Goal: Task Accomplishment & Management: Complete application form

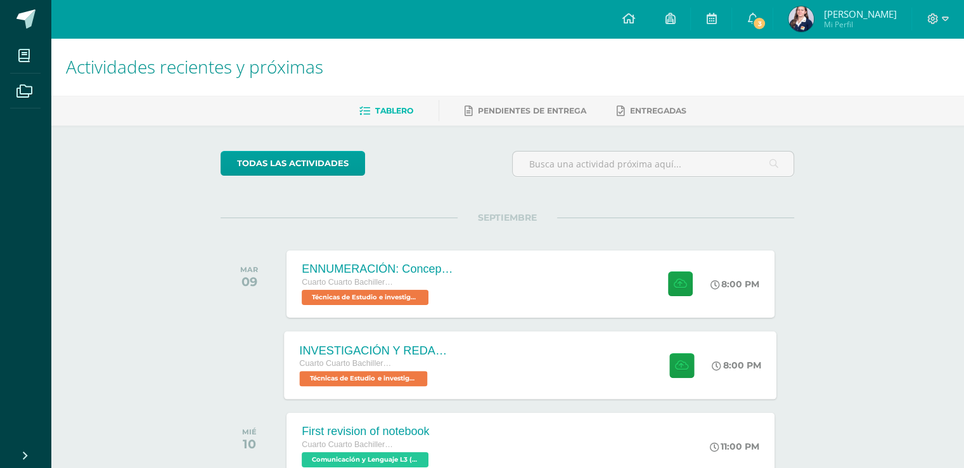
click at [389, 347] on div "INVESTIGACIÓN Y REDACCIÓN: Respuesta a preguntas." at bounding box center [376, 350] width 153 height 13
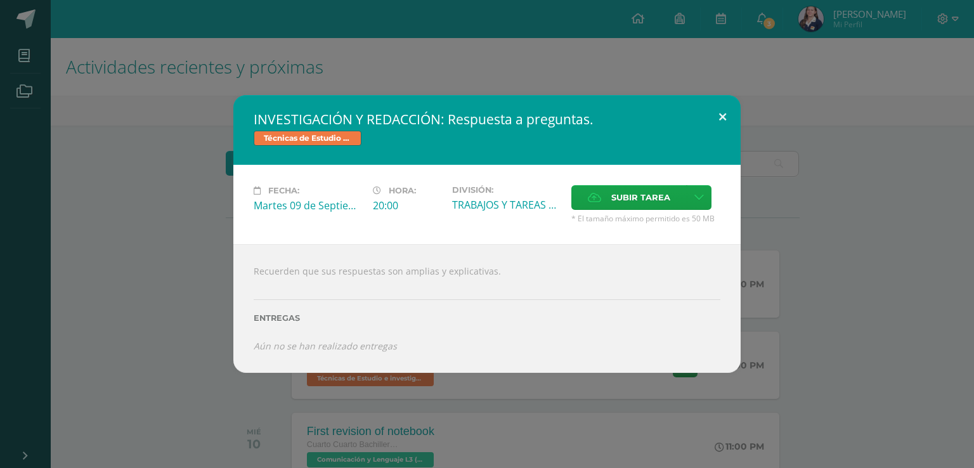
click at [723, 119] on button at bounding box center [722, 116] width 36 height 43
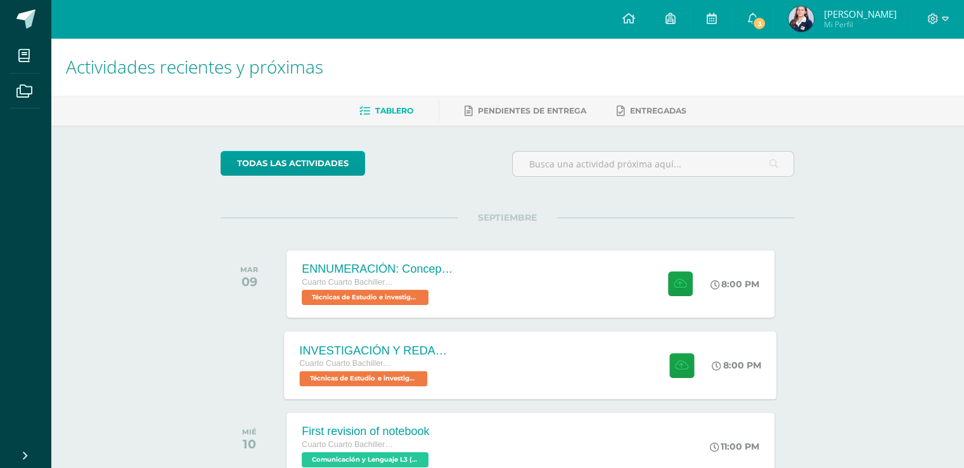
click at [483, 349] on div "INVESTIGACIÓN Y REDACCIÓN: Respuesta a preguntas. Cuarto Cuarto Bachillerato en…" at bounding box center [531, 365] width 493 height 68
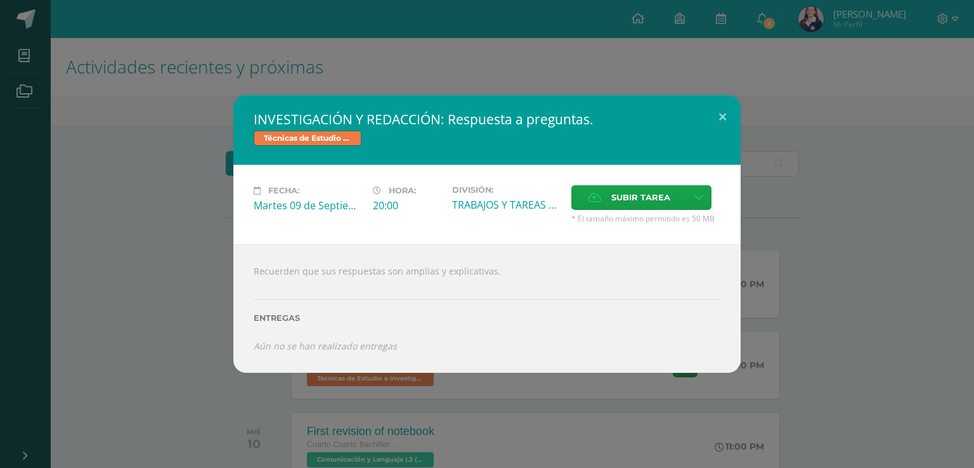
click at [837, 346] on div "INVESTIGACIÓN Y REDACCIÓN: Respuesta a preguntas. Técnicas de Estudio e investi…" at bounding box center [487, 233] width 964 height 277
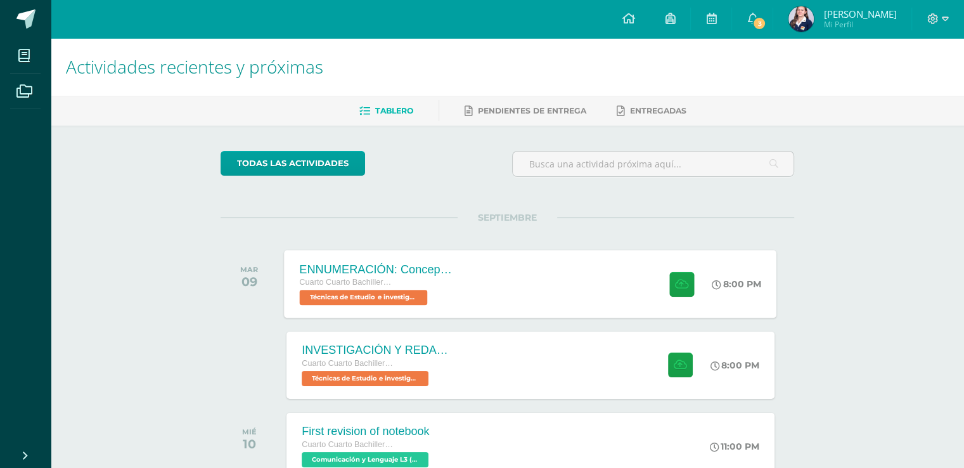
click at [548, 283] on div "ENNUMERACIÓN: Conceptos utilizados en el [PERSON_NAME]. Cuarto Cuarto Bachiller…" at bounding box center [531, 284] width 493 height 68
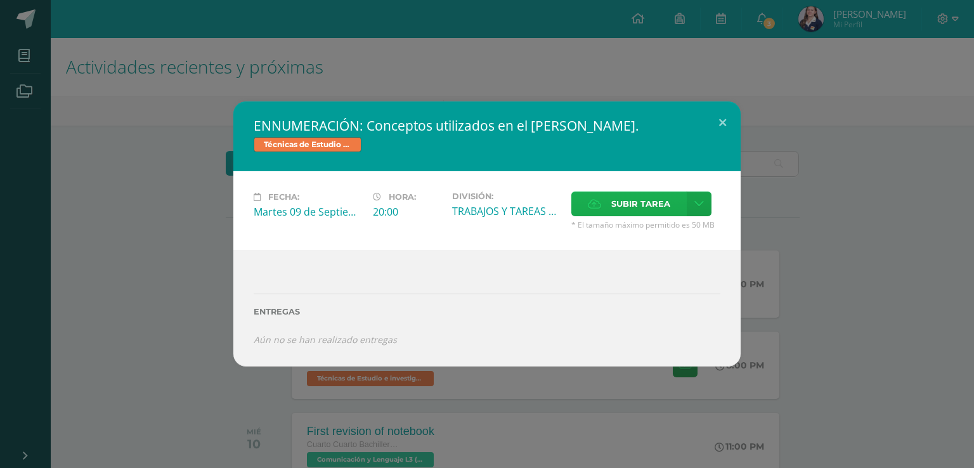
click at [630, 195] on span "Subir tarea" at bounding box center [640, 203] width 59 height 23
click at [0, 0] on input "Subir tarea" at bounding box center [0, 0] width 0 height 0
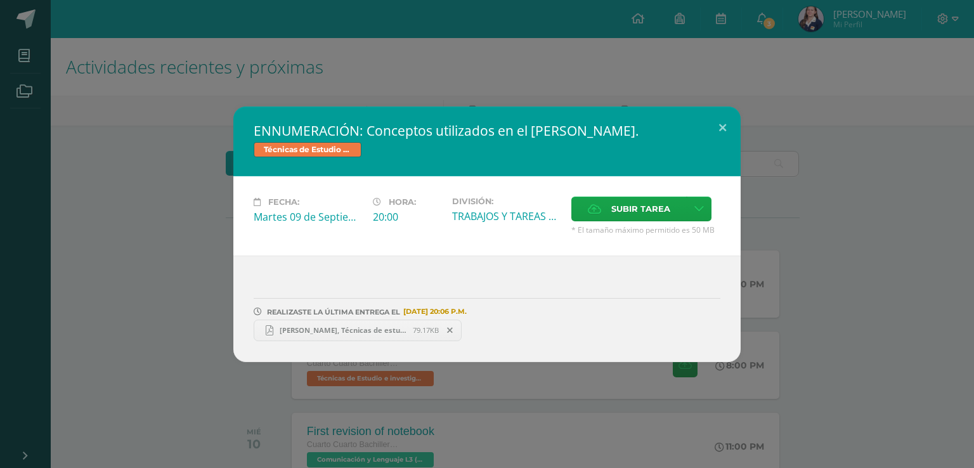
click at [827, 129] on div "ENNUMERACIÓN: Conceptos utilizados en el [PERSON_NAME]. Técnicas de Estudio e i…" at bounding box center [487, 235] width 964 height 256
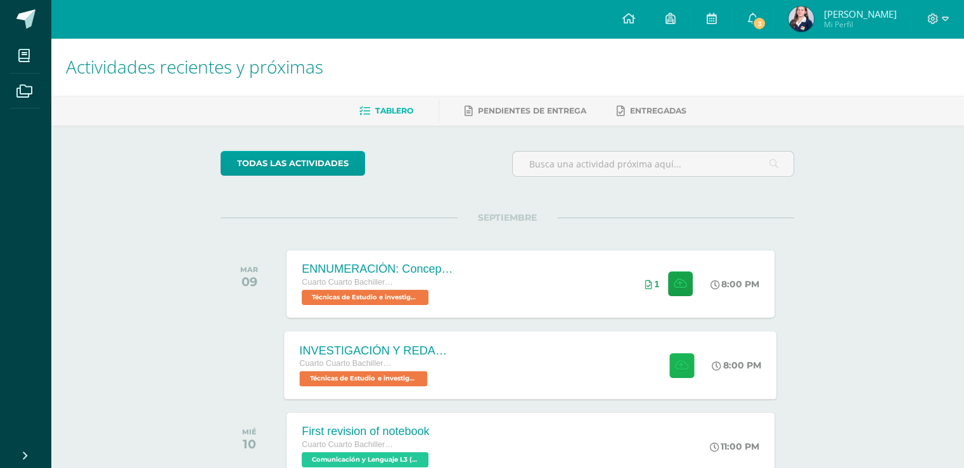
click at [680, 364] on icon at bounding box center [681, 365] width 13 height 11
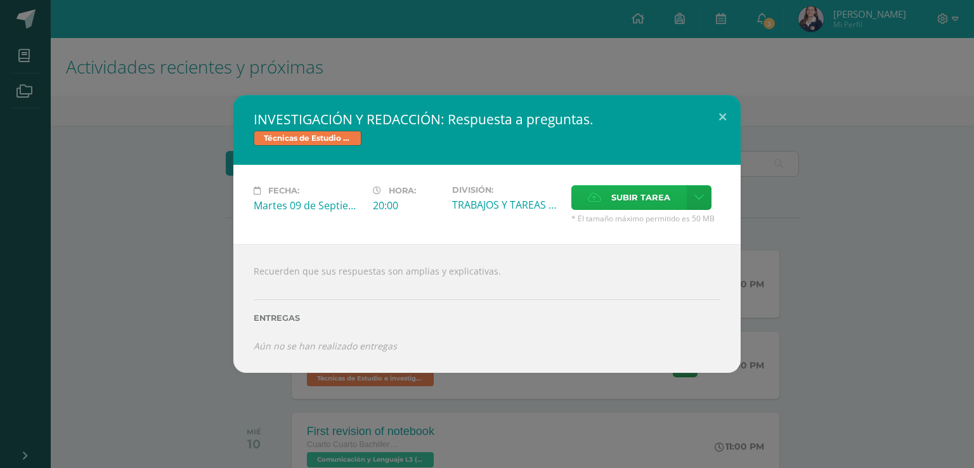
click at [657, 209] on span "Subir tarea" at bounding box center [640, 197] width 59 height 23
click at [0, 0] on input "Subir tarea" at bounding box center [0, 0] width 0 height 0
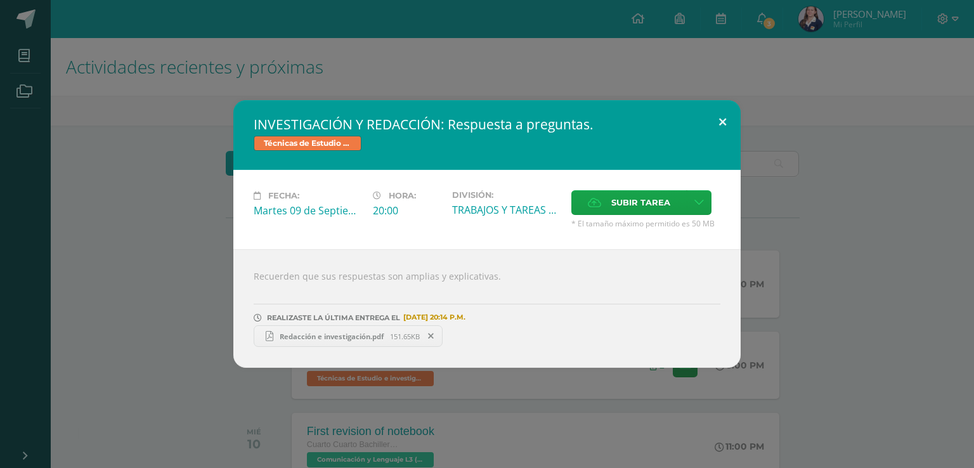
click at [713, 124] on button at bounding box center [722, 121] width 36 height 43
